Goal: Contribute content

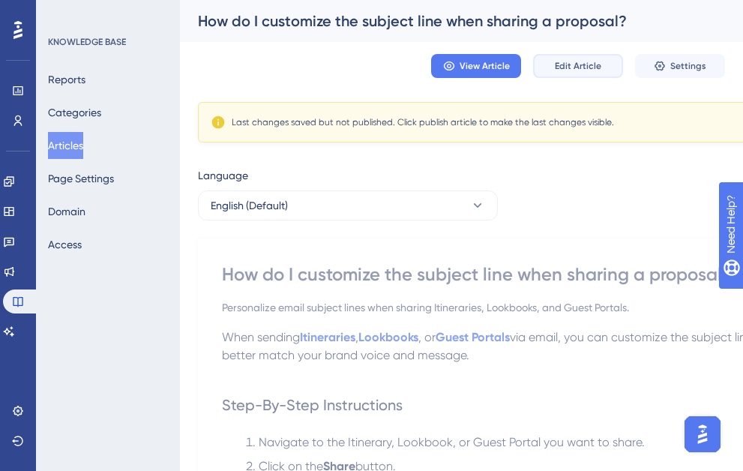
click at [596, 62] on span "Edit Article" at bounding box center [578, 66] width 46 height 12
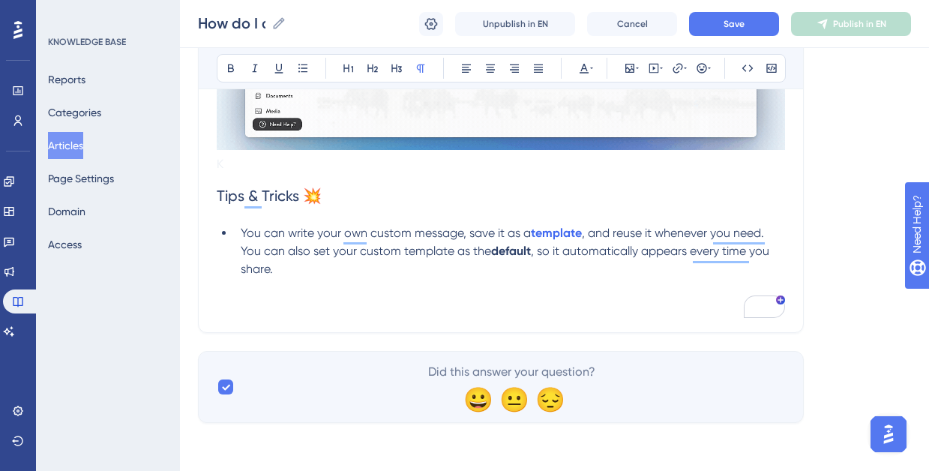
scroll to position [763, 0]
click at [244, 253] on span ", and reuse it whenever you need. You can also set your custom template as the" at bounding box center [504, 242] width 526 height 32
click at [241, 252] on span ", and reuse it whenever you need. You can also set your custom template as the" at bounding box center [504, 242] width 526 height 32
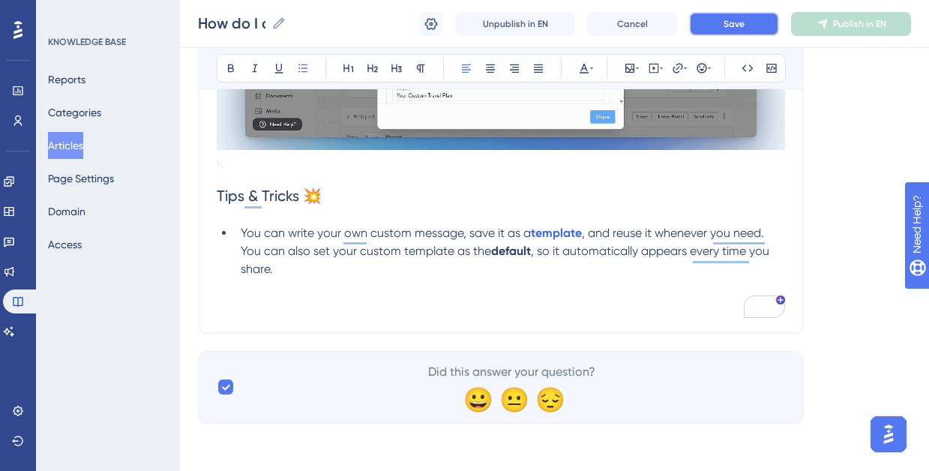
click at [728, 31] on button "Save" at bounding box center [734, 24] width 90 height 24
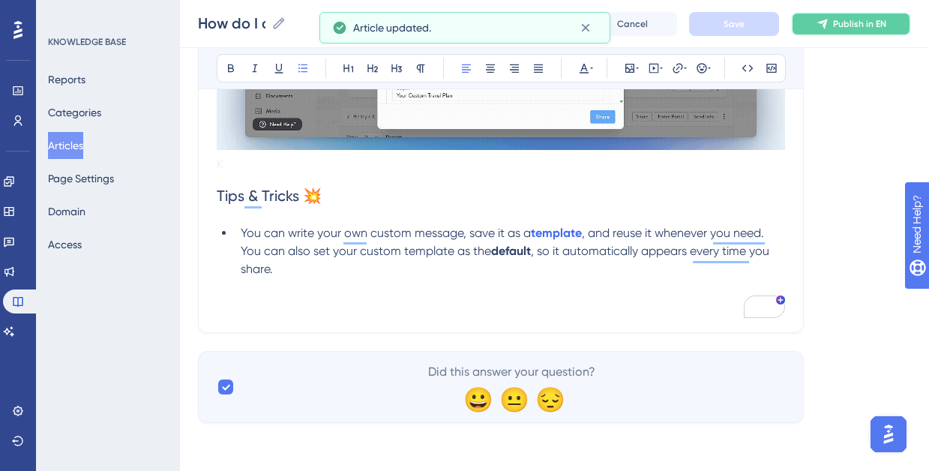
click at [742, 22] on span "Publish in EN" at bounding box center [859, 24] width 53 height 12
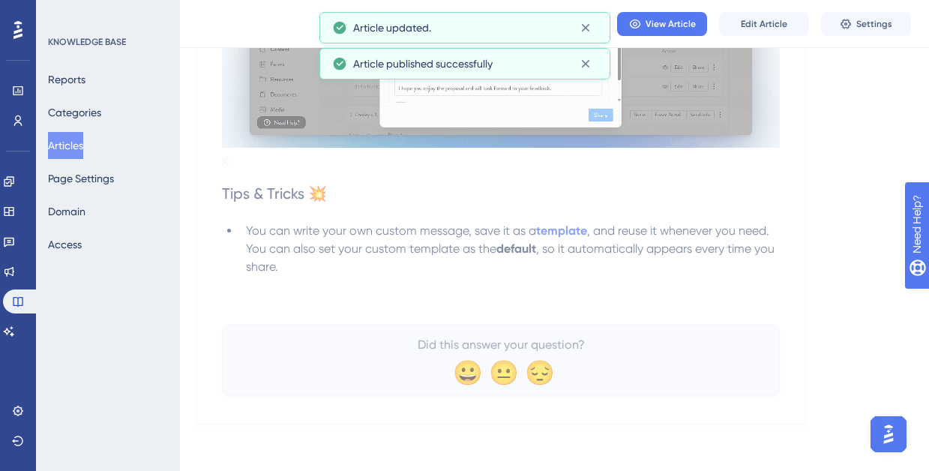
scroll to position [699, 0]
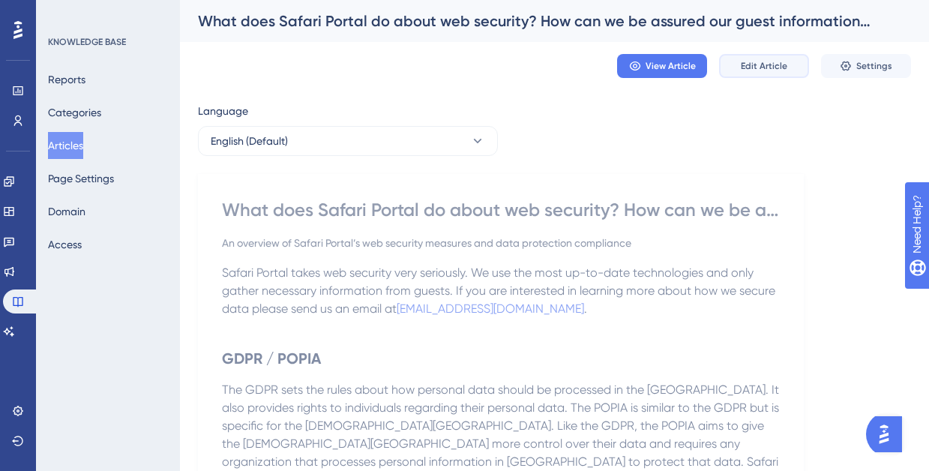
click at [748, 69] on span "Edit Article" at bounding box center [764, 66] width 46 height 12
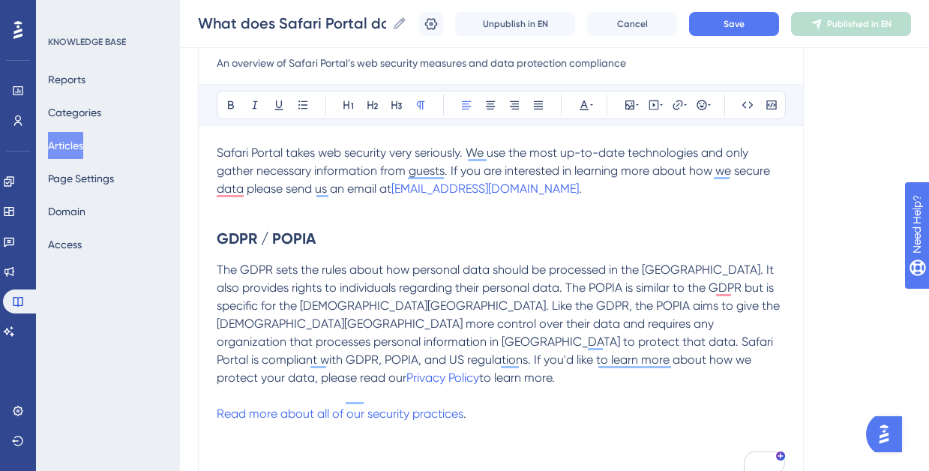
scroll to position [176, 0]
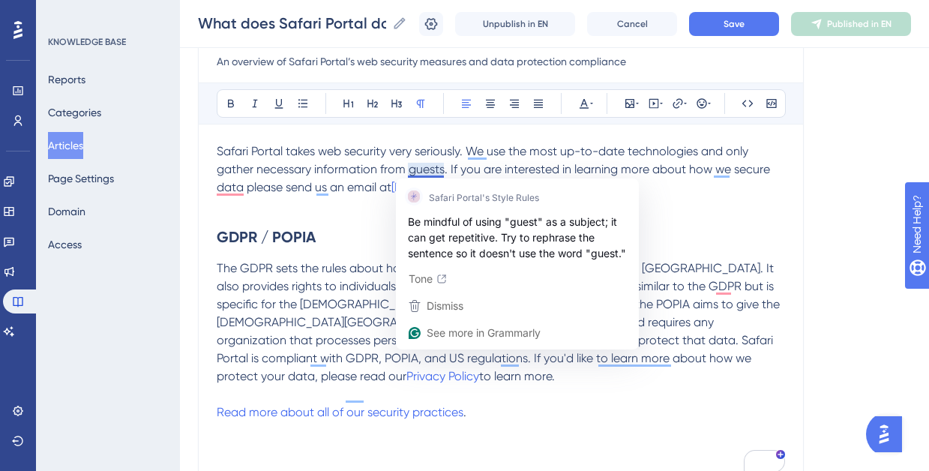
click at [427, 169] on span "Safari Portal takes web security very seriously. We use the most up-to-date tec…" at bounding box center [495, 169] width 556 height 50
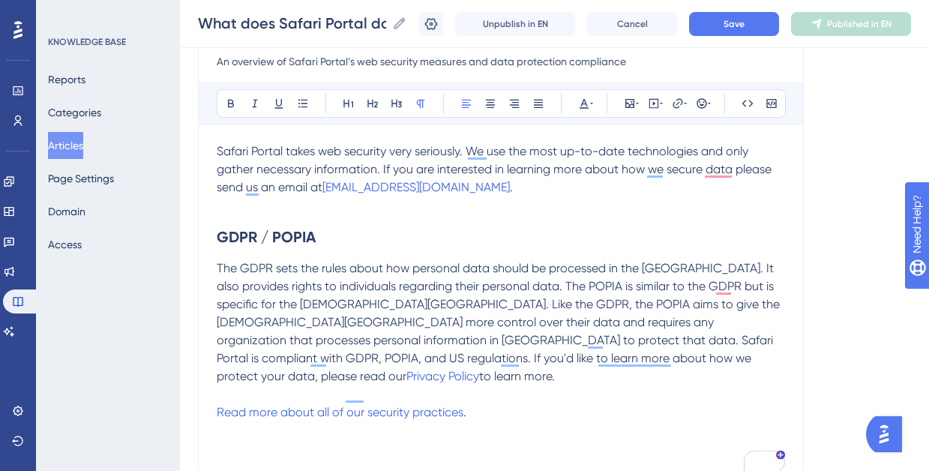
click at [238, 167] on span "Safari Portal takes web security very seriously. We use the most up-to-date tec…" at bounding box center [496, 169] width 558 height 50
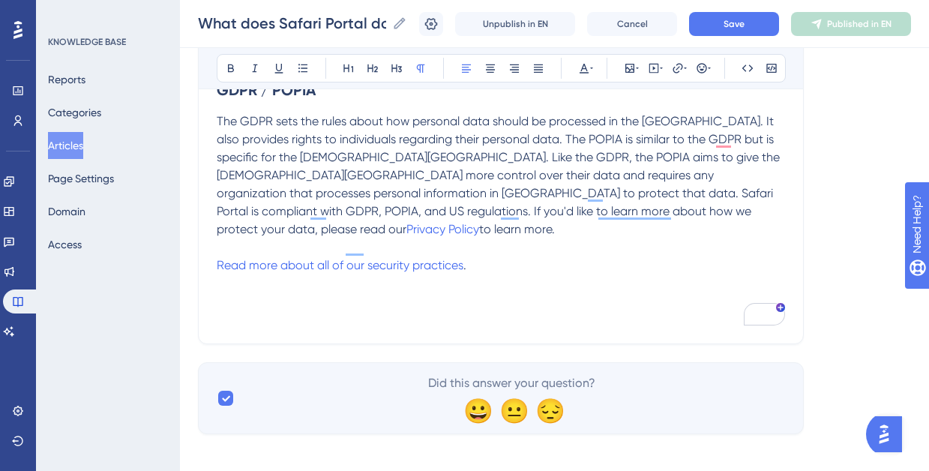
scroll to position [334, 0]
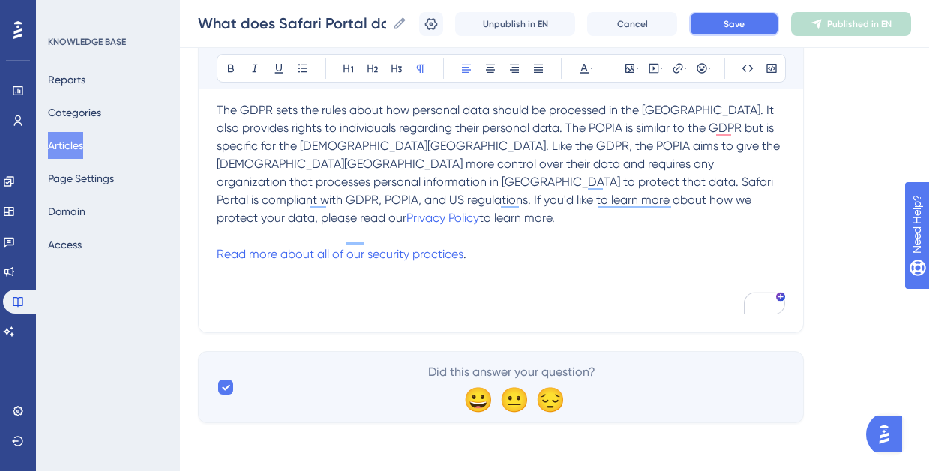
click at [720, 23] on button "Save" at bounding box center [734, 24] width 90 height 24
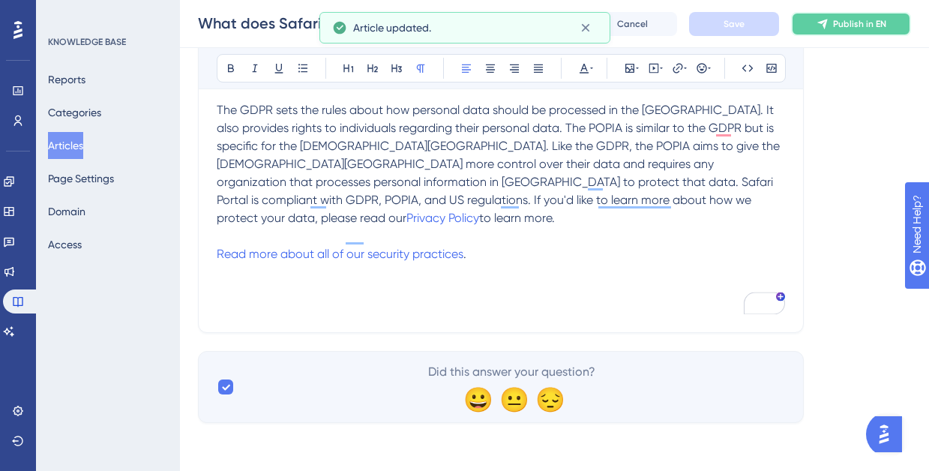
click at [854, 22] on span "Publish in EN" at bounding box center [859, 24] width 53 height 12
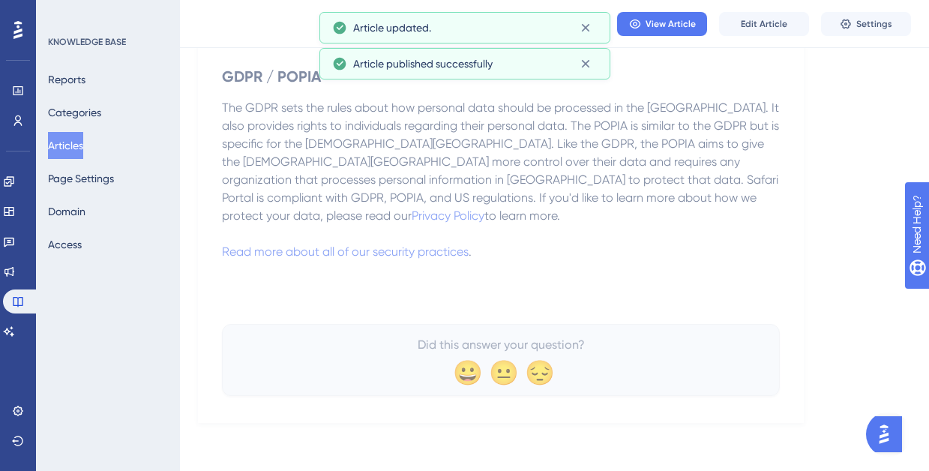
scroll to position [276, 0]
